Goal: Task Accomplishment & Management: Manage account settings

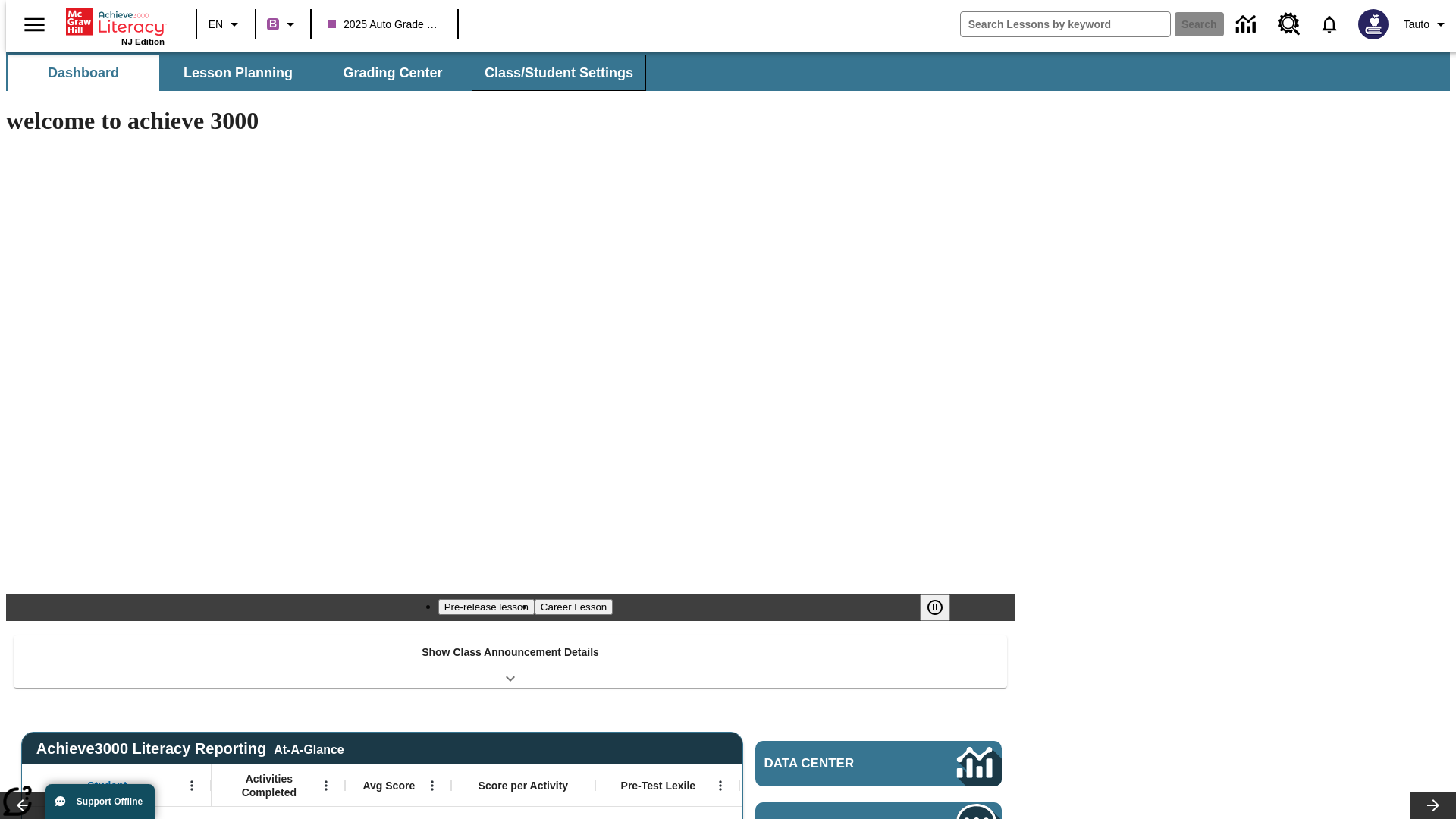
click at [550, 73] on span "Class/Student Settings" at bounding box center [559, 74] width 149 height 18
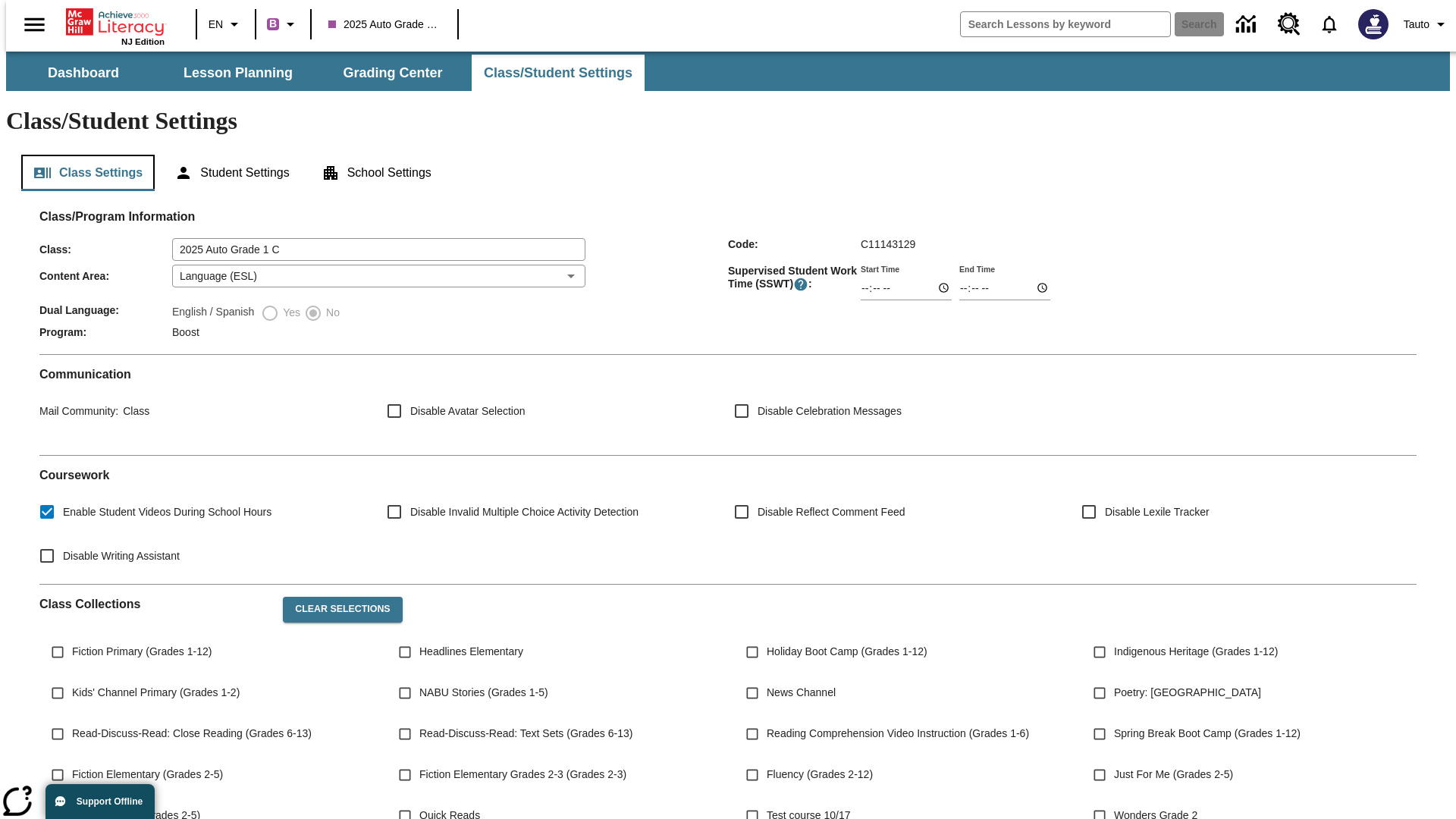
click at [82, 155] on button "Class Settings" at bounding box center [87, 172] width 134 height 36
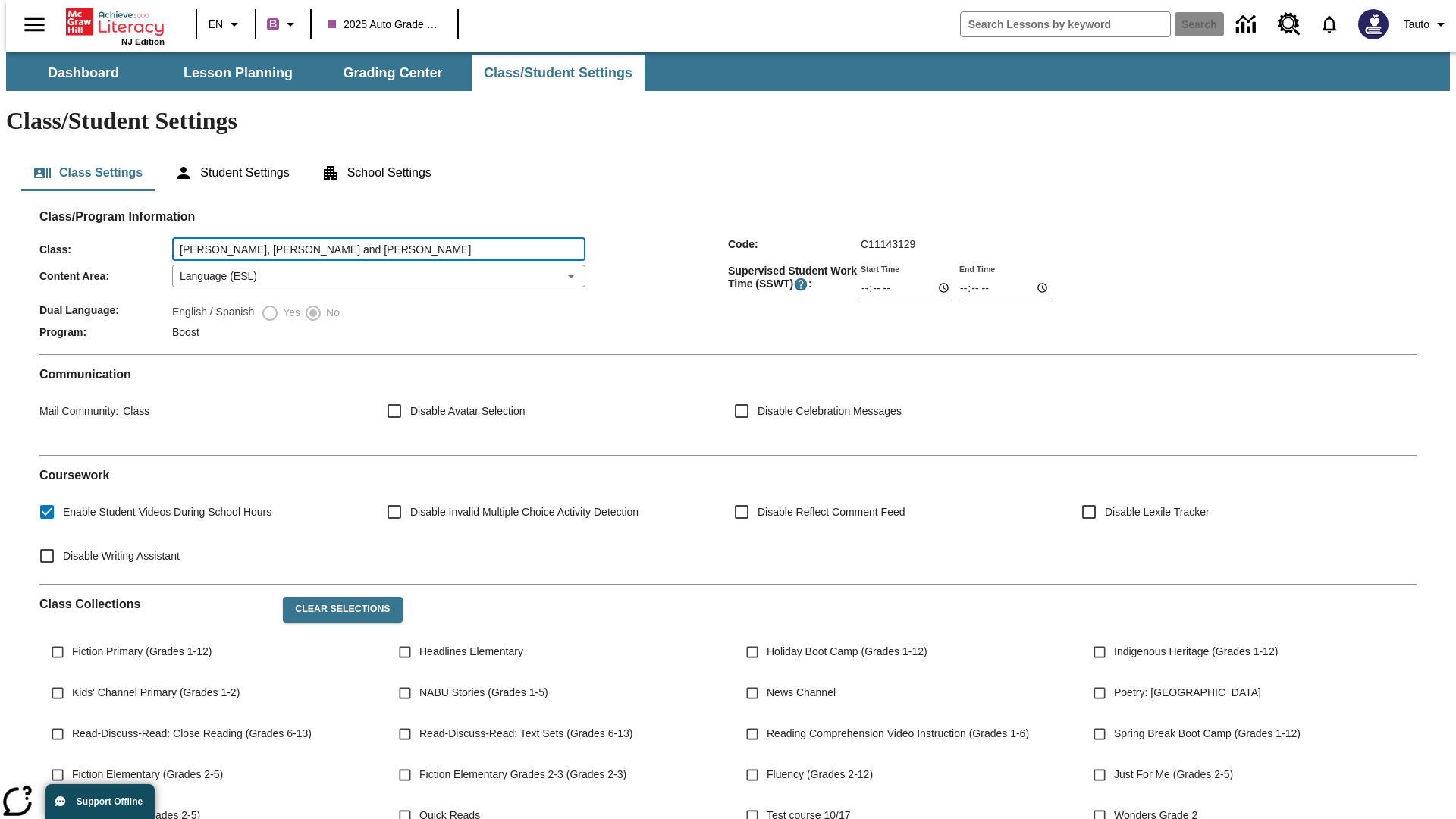
type input "[PERSON_NAME], [PERSON_NAME] and [PERSON_NAME]"
type input "06:00"
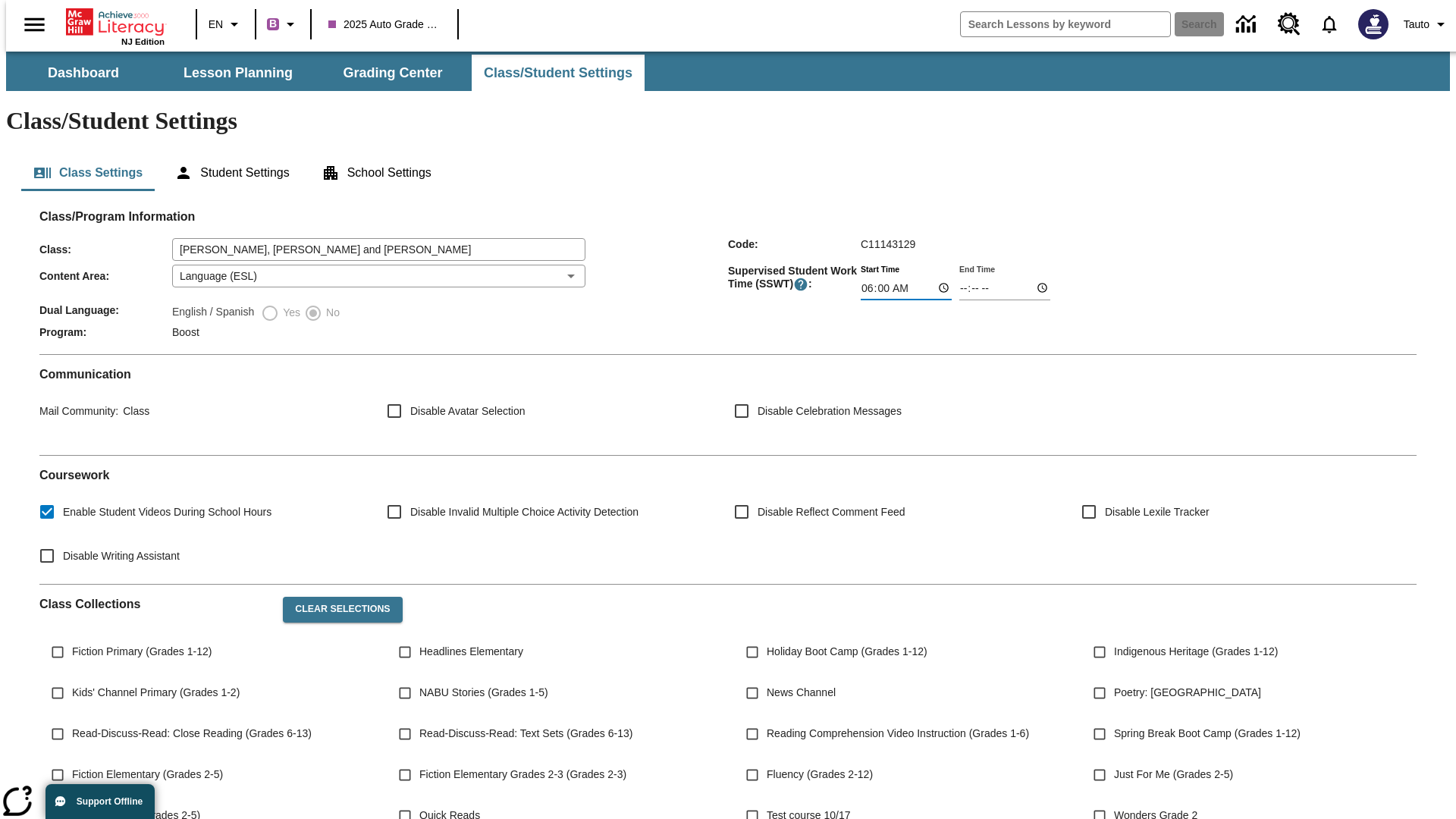
type input "06:01"
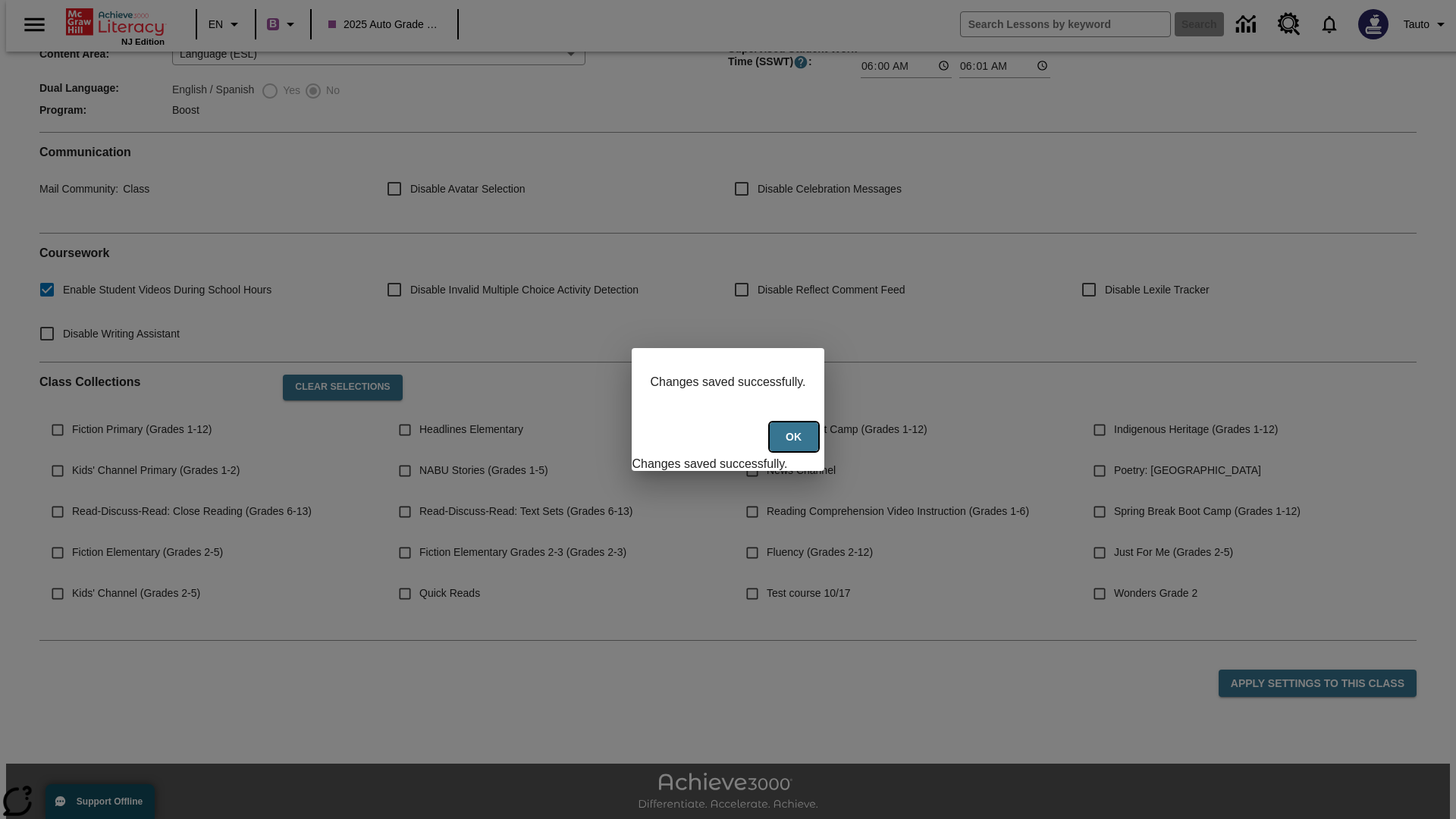
click at [796, 445] on button "Ok" at bounding box center [794, 437] width 49 height 30
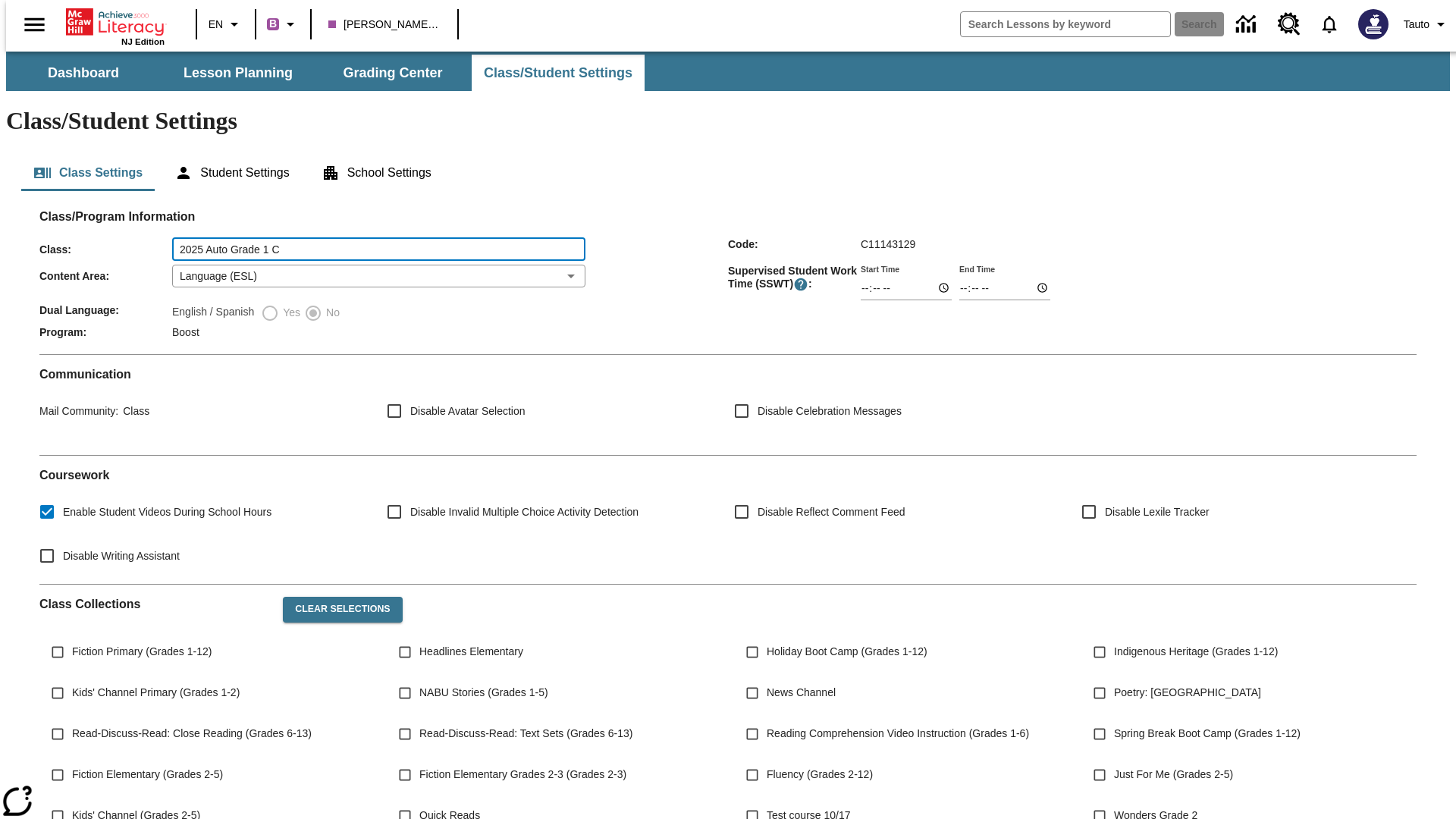
type input "2025 Auto Grade 1 C"
type input "06:00"
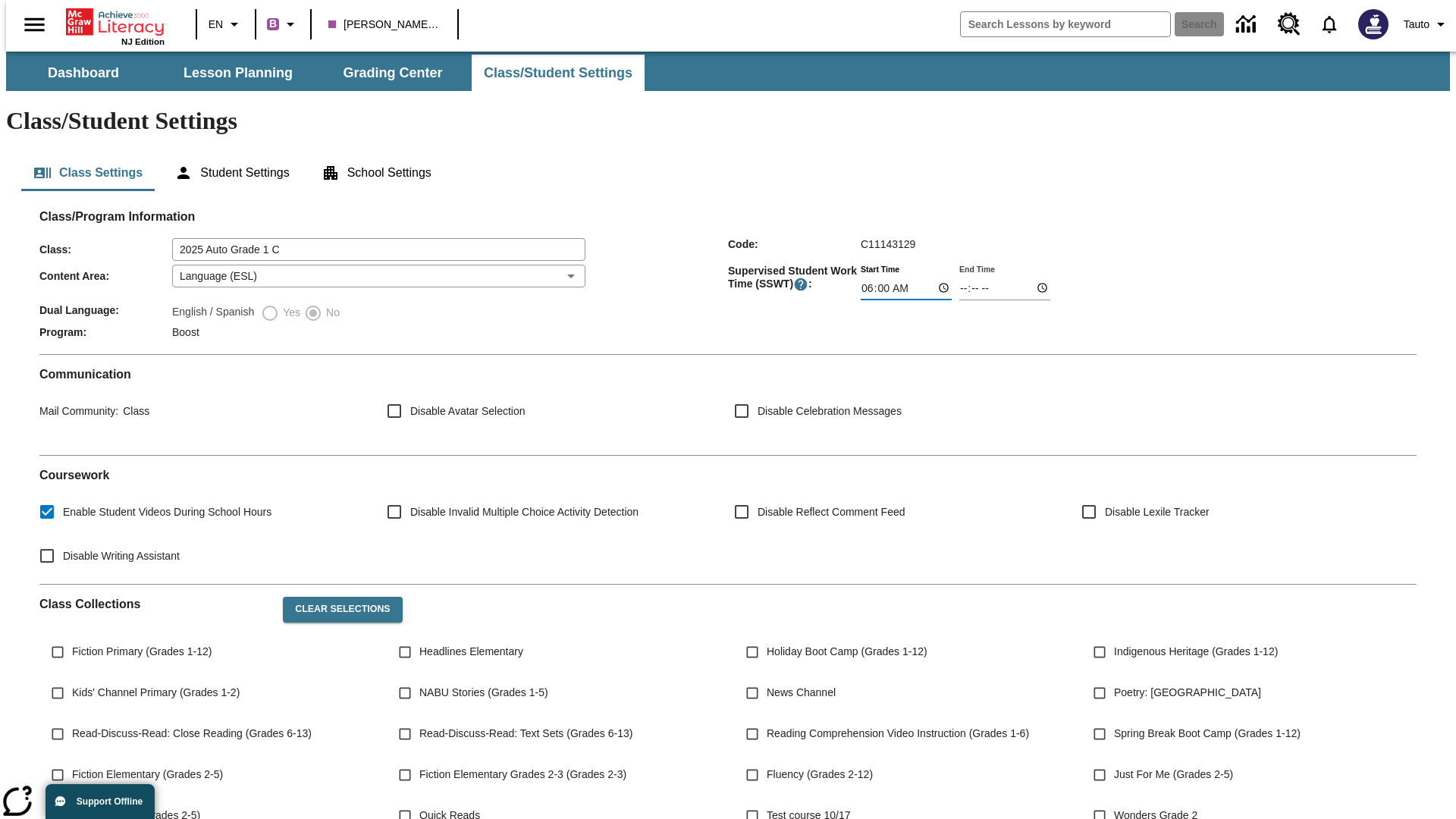
type input "06:01"
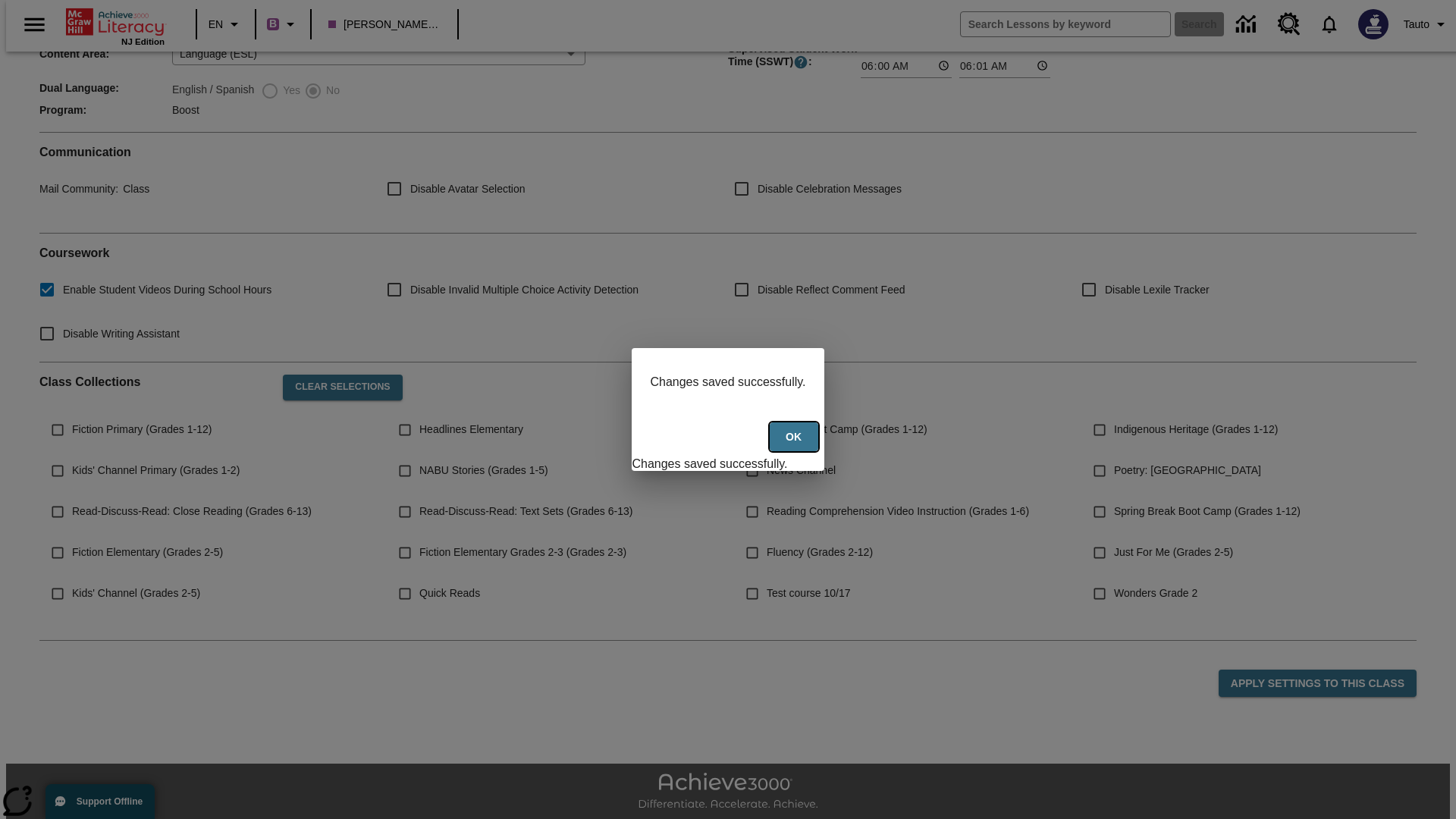
click at [796, 445] on button "Ok" at bounding box center [794, 437] width 49 height 30
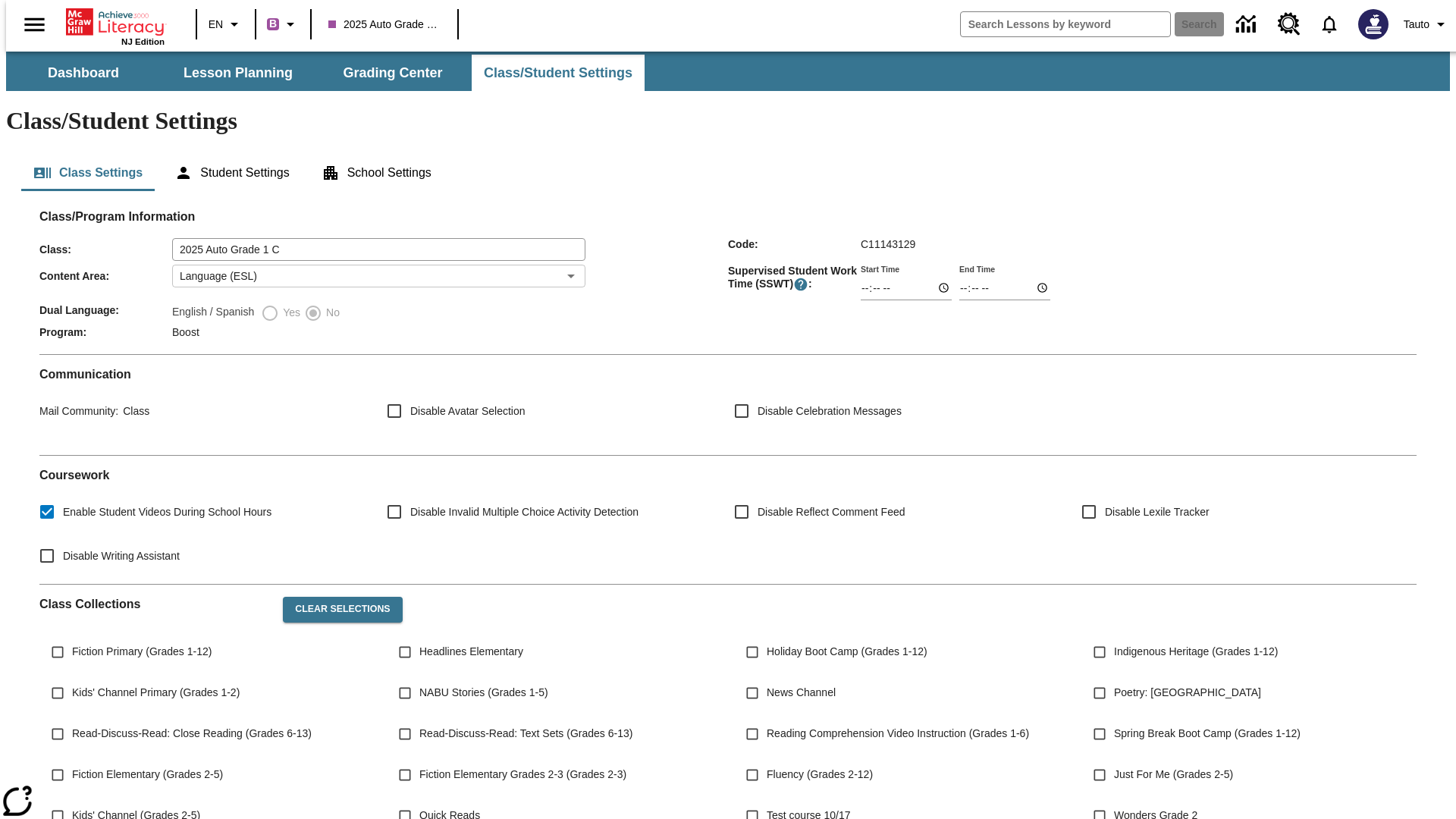
click at [374, 231] on body "Skip to main content NJ Edition EN B 2025 Auto Grade 1 C Search Tauto Dashboard…" at bounding box center [728, 567] width 1444 height 1032
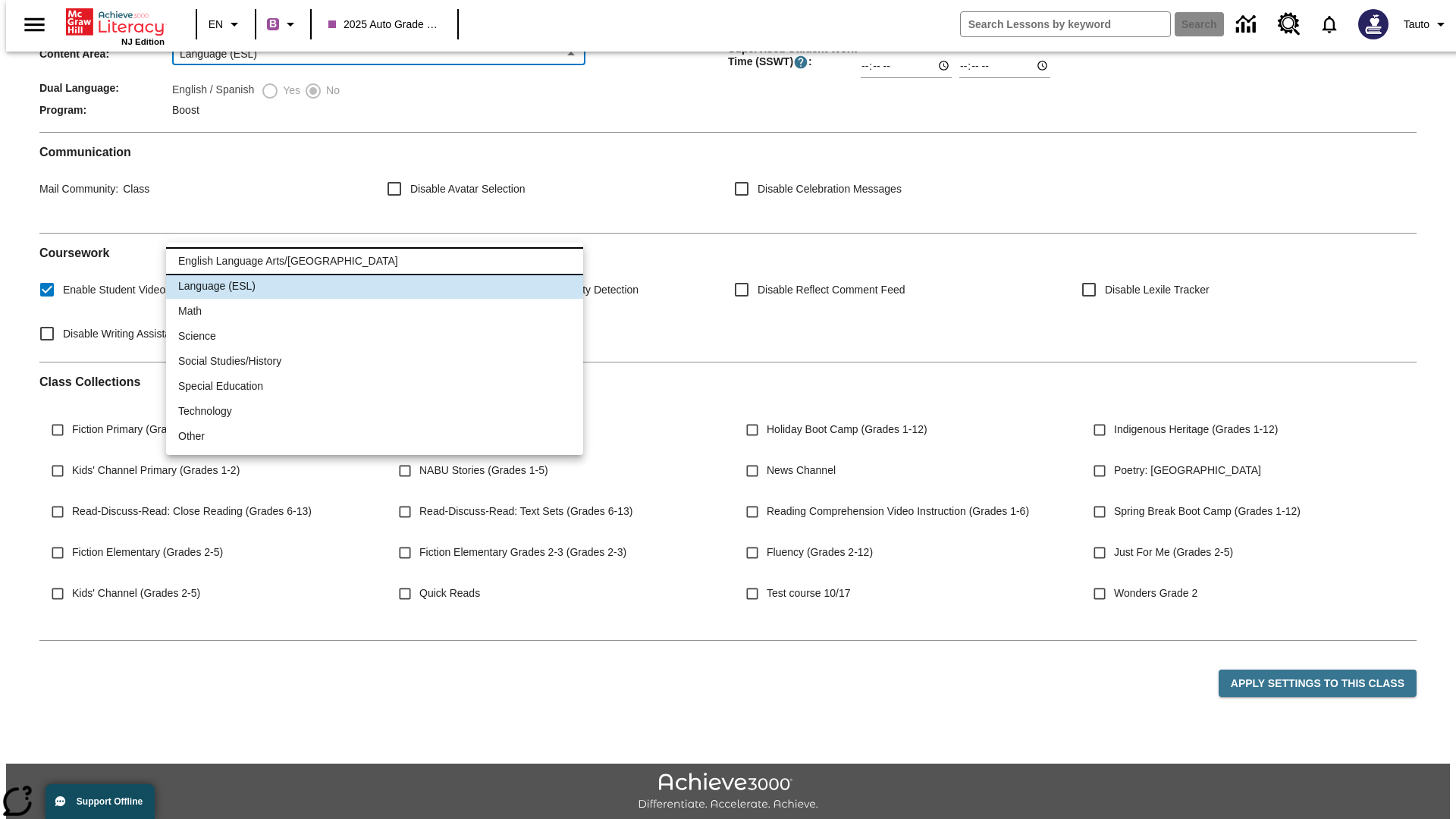
click at [375, 261] on li "English Language Arts/Reading" at bounding box center [374, 261] width 417 height 25
type input "1"
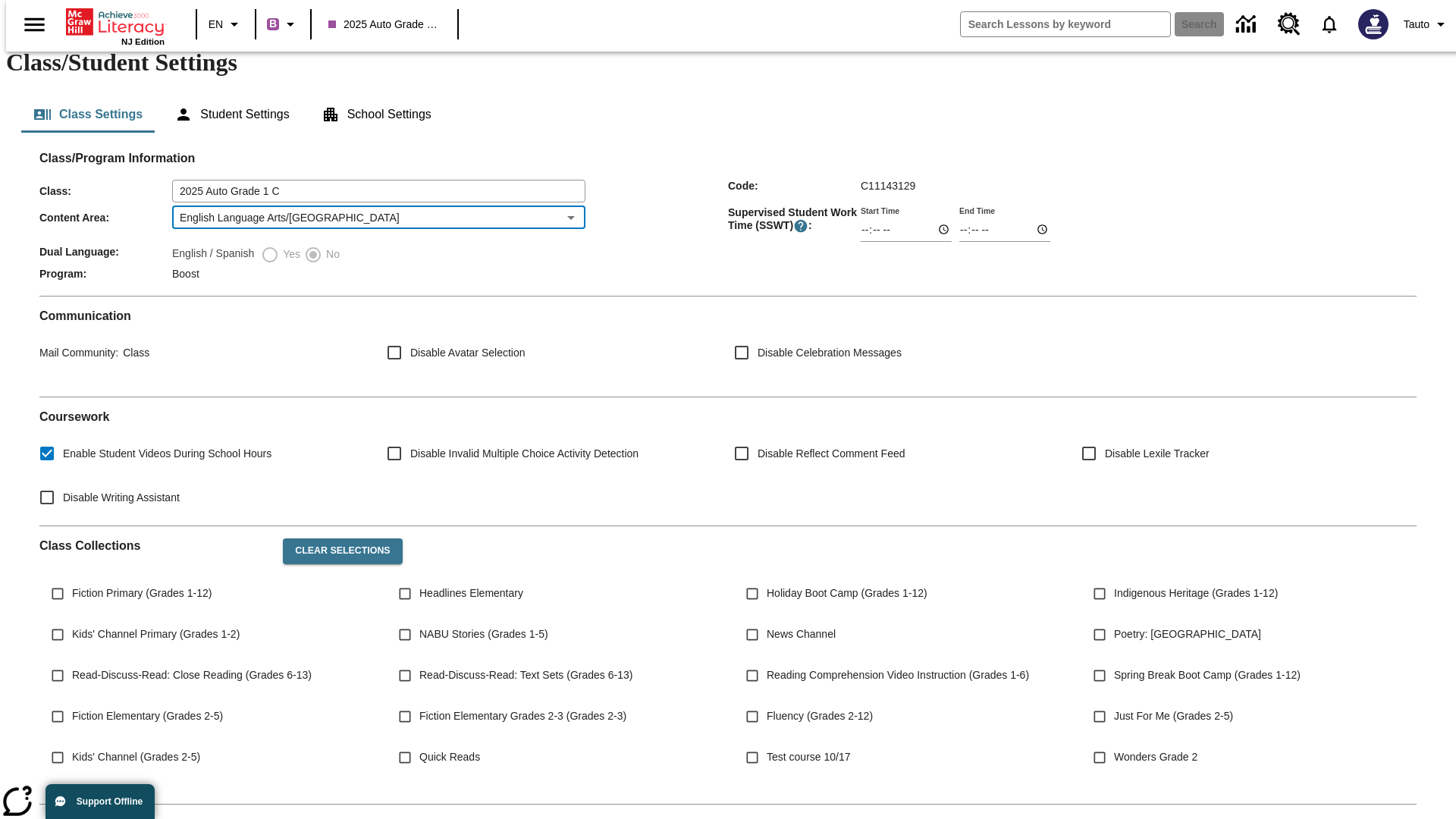
scroll to position [223, 0]
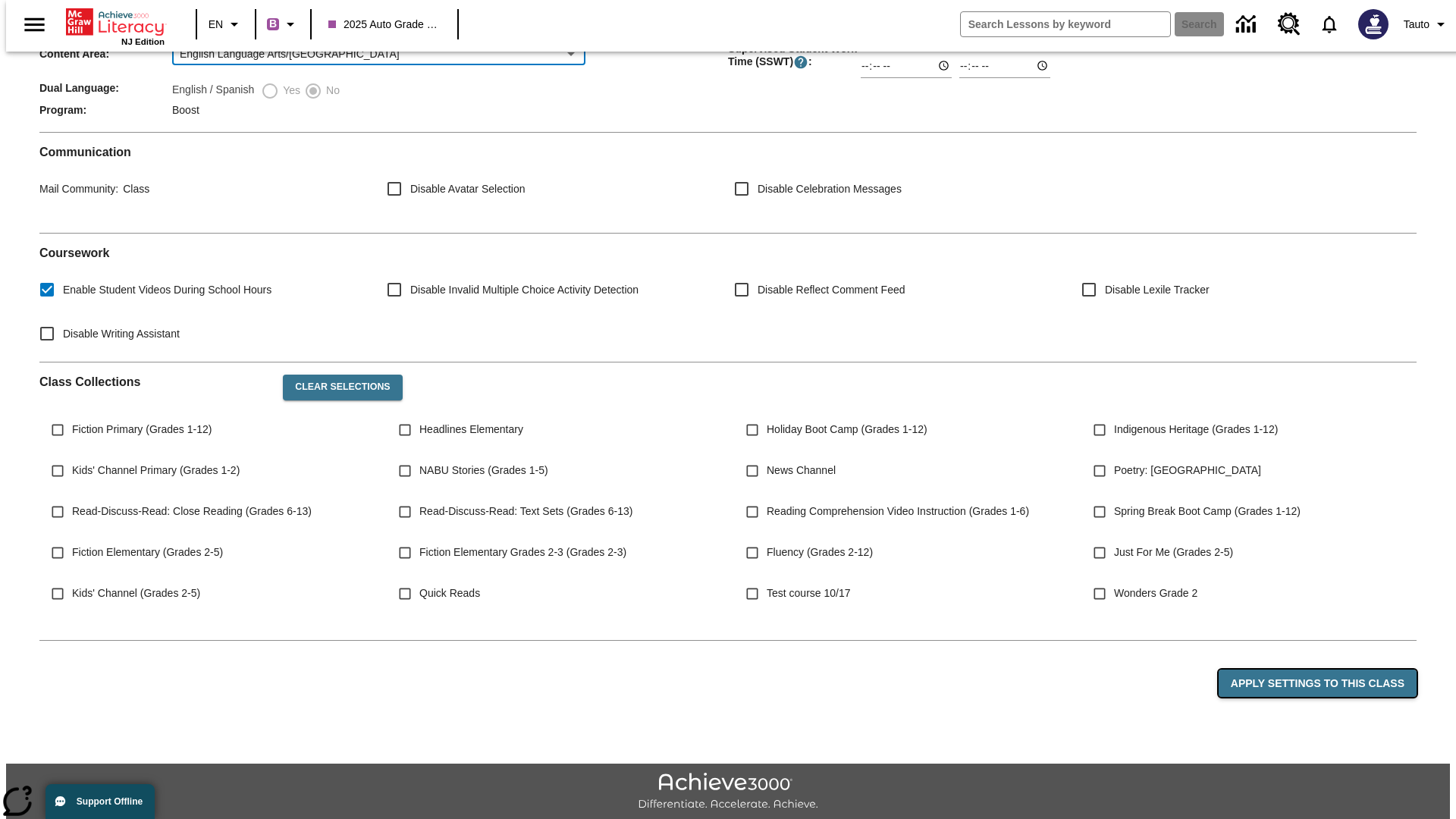
click at [1327, 669] on button "Apply Settings to this Class" at bounding box center [1318, 683] width 198 height 28
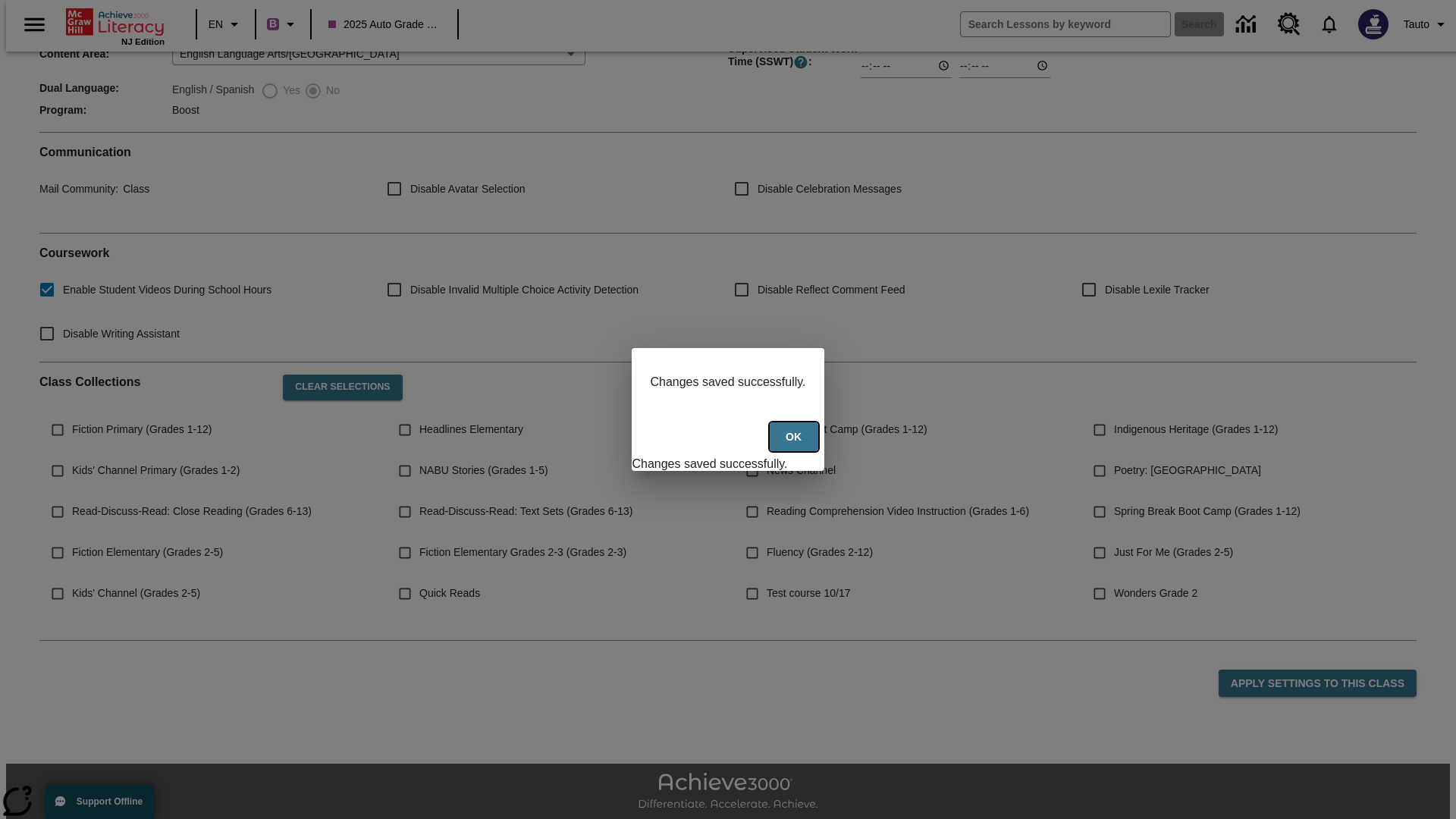
click at [796, 445] on button "Ok" at bounding box center [794, 437] width 49 height 30
